Goal: Transaction & Acquisition: Subscribe to service/newsletter

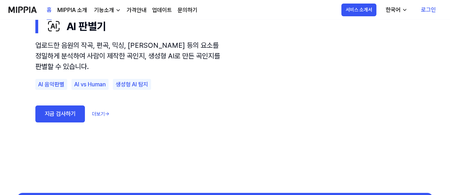
scroll to position [496, 0]
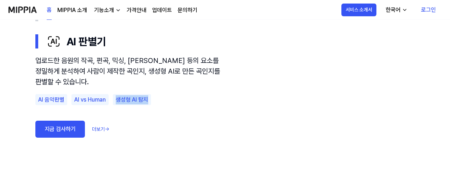
drag, startPoint x: 148, startPoint y: 102, endPoint x: 115, endPoint y: 103, distance: 33.0
click at [115, 103] on div "생성형 AI 탐지" at bounding box center [132, 99] width 38 height 11
click at [111, 11] on div "기능소개" at bounding box center [104, 10] width 23 height 8
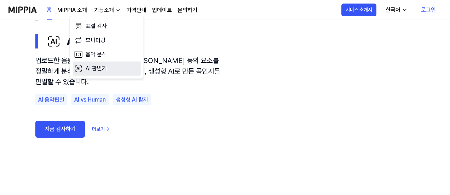
click at [114, 69] on link "AI 판별기" at bounding box center [107, 69] width 68 height 14
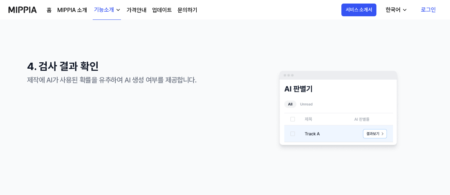
scroll to position [602, 0]
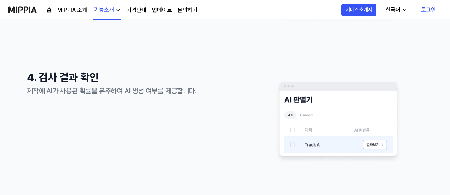
click at [110, 13] on div "기능소개" at bounding box center [104, 10] width 23 height 8
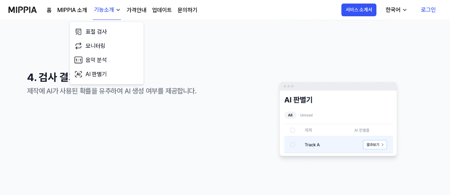
click at [200, 70] on section "4. 검사 결과 확인 제작에 AI가 사용된 확률을 유추하여 AI 생성 여부를 제공합니다." at bounding box center [225, 118] width 397 height 99
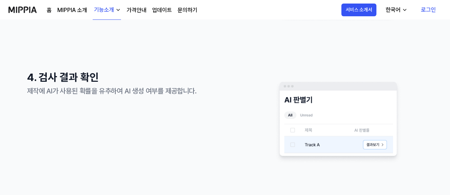
click at [114, 13] on div "기능소개" at bounding box center [104, 10] width 23 height 8
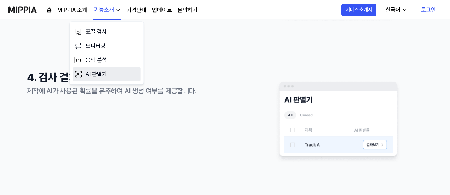
click at [118, 75] on link "AI 판별기" at bounding box center [107, 74] width 68 height 14
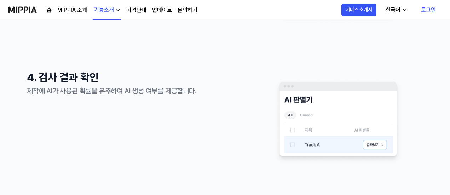
scroll to position [0, 0]
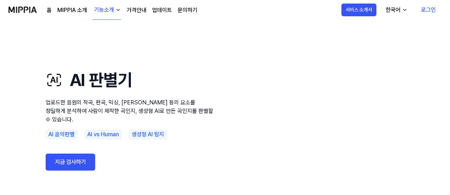
click at [134, 9] on link "가격안내" at bounding box center [137, 10] width 20 height 8
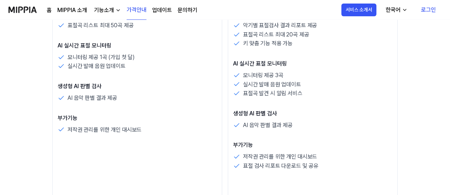
scroll to position [248, 0]
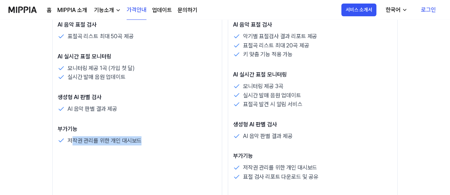
drag, startPoint x: 70, startPoint y: 142, endPoint x: 156, endPoint y: 148, distance: 86.3
click at [156, 148] on div "평가판 $FREE /월 선택하기 검사 제공 5곡 제공 AI 음악 표절검사, 생성형 AI 음악 판별기 AI 음악 표절 검사 표절곡 리스트 최대 …" at bounding box center [137, 57] width 170 height 378
drag, startPoint x: 131, startPoint y: 149, endPoint x: 134, endPoint y: 144, distance: 5.2
click at [132, 149] on div "평가판 $FREE /월 선택하기 검사 제공 5곡 제공 AI 음악 표절검사, 생성형 AI 음악 판별기 AI 음악 표절 검사 표절곡 리스트 최대 …" at bounding box center [137, 57] width 170 height 378
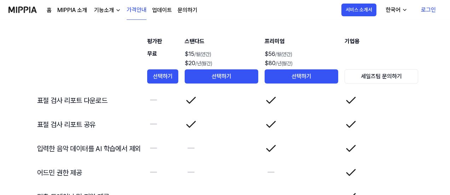
scroll to position [1558, 0]
